Goal: Transaction & Acquisition: Purchase product/service

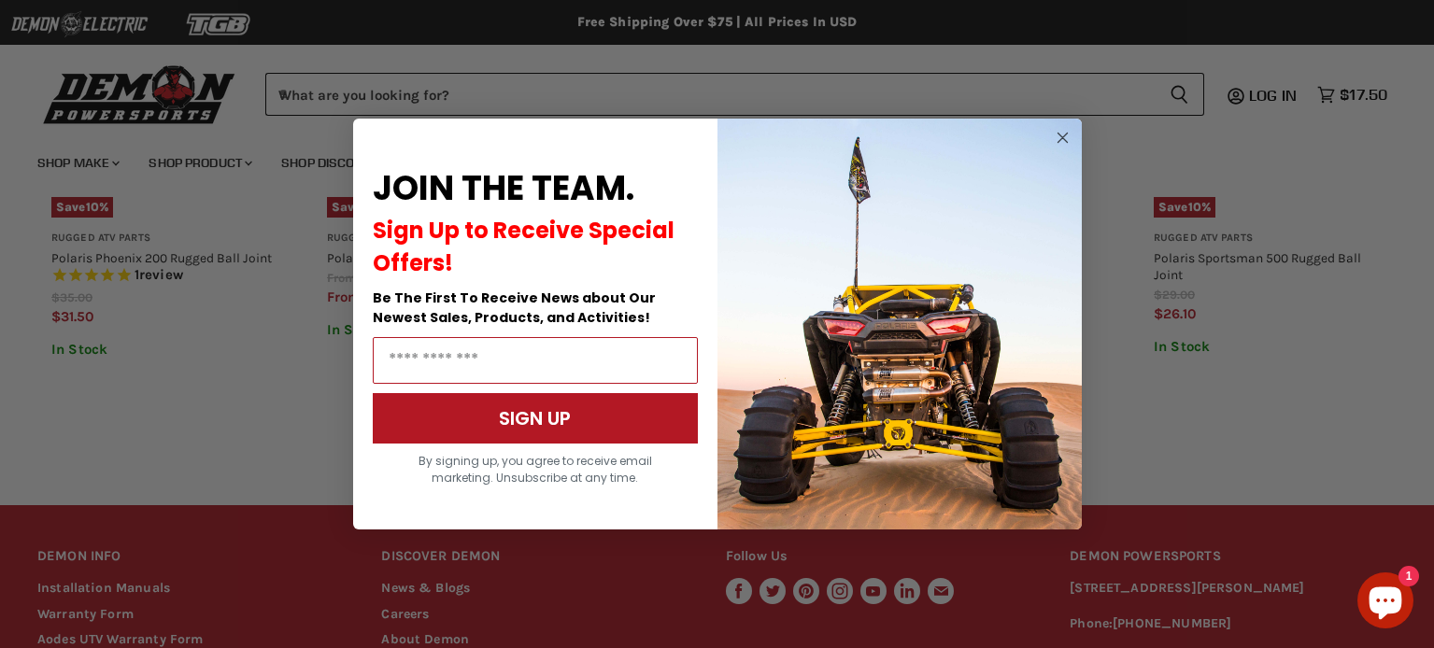
scroll to position [1308, 0]
